Goal: Check status: Check status

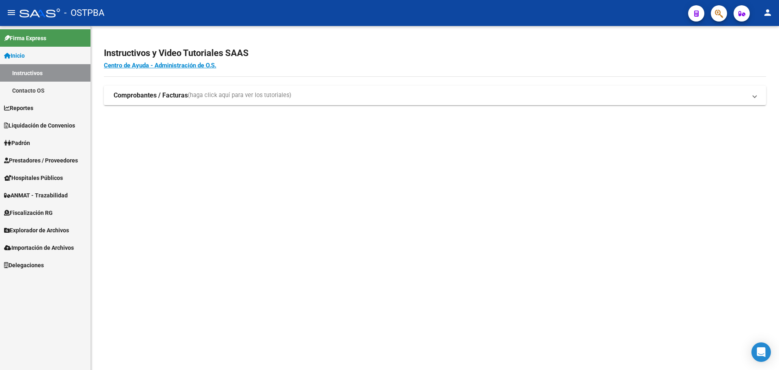
click at [58, 144] on link "Padrón" at bounding box center [45, 142] width 91 height 17
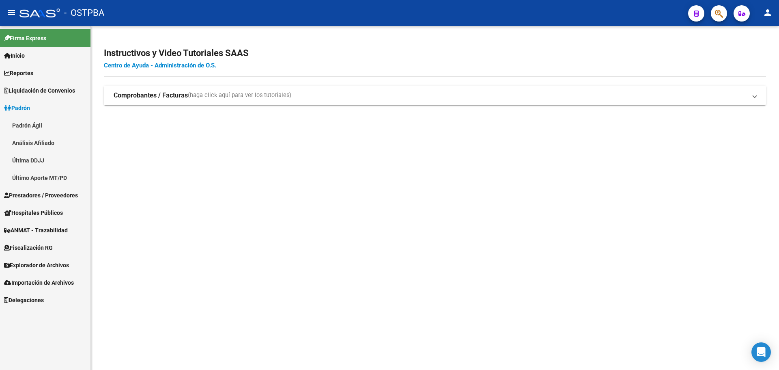
click at [51, 131] on link "Padrón Ágil" at bounding box center [45, 124] width 91 height 17
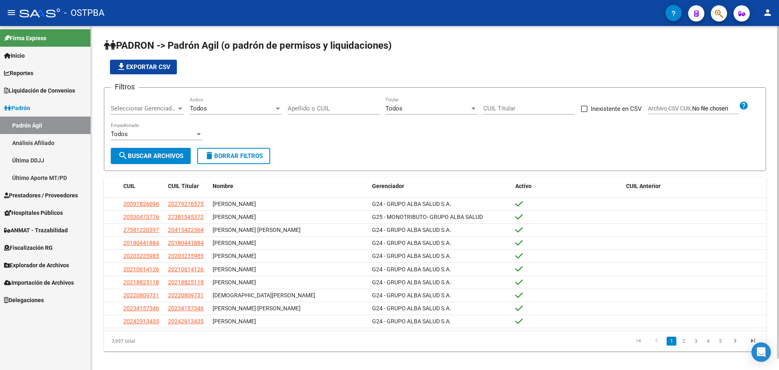
click at [320, 114] on div "Apellido o CUIL" at bounding box center [334, 105] width 92 height 17
click at [320, 108] on input "Apellido o CUIL" at bounding box center [334, 108] width 92 height 7
paste input "29591678"
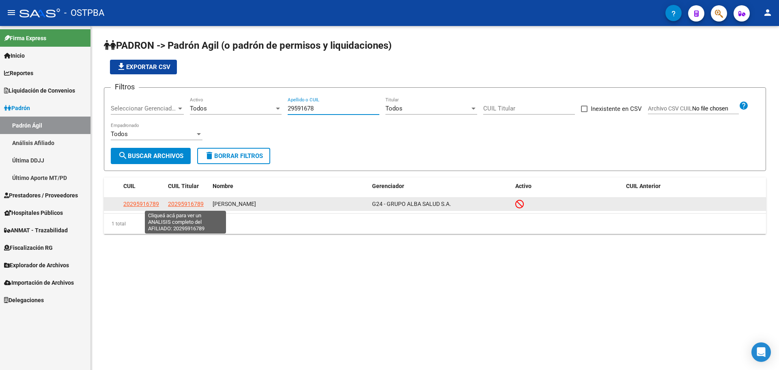
type input "29591678"
click at [188, 204] on span "20295916789" at bounding box center [186, 203] width 36 height 6
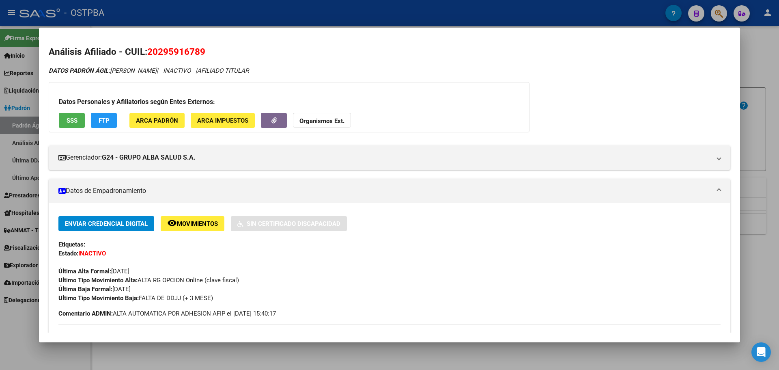
click at [177, 56] on span "20295916789" at bounding box center [176, 51] width 58 height 11
copy span "20295916789"
